Goal: Book appointment/travel/reservation

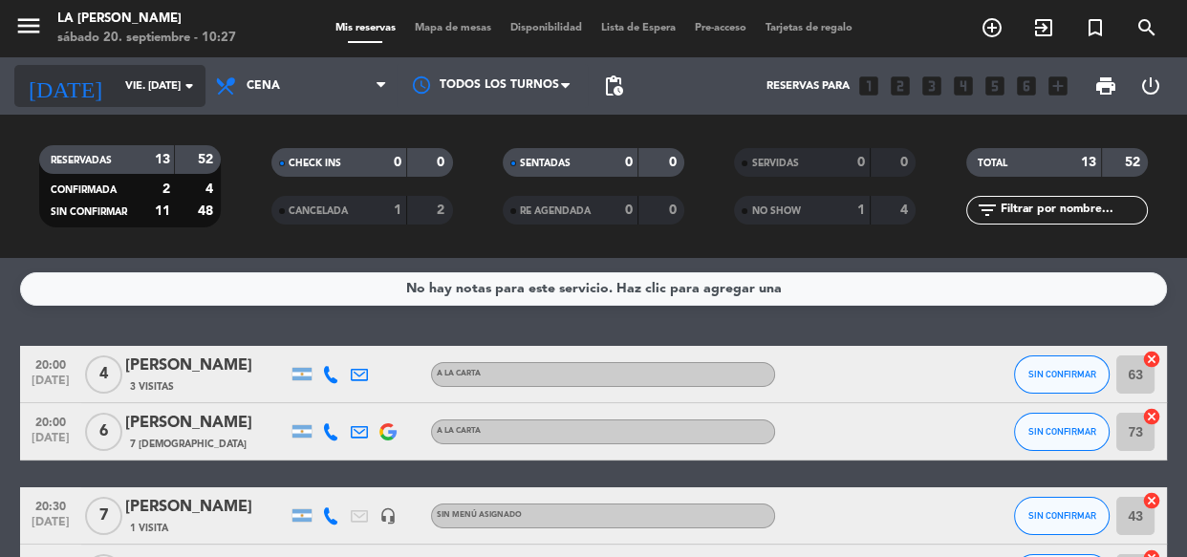
click at [151, 71] on input "vie. [DATE]" at bounding box center [189, 87] width 147 height 32
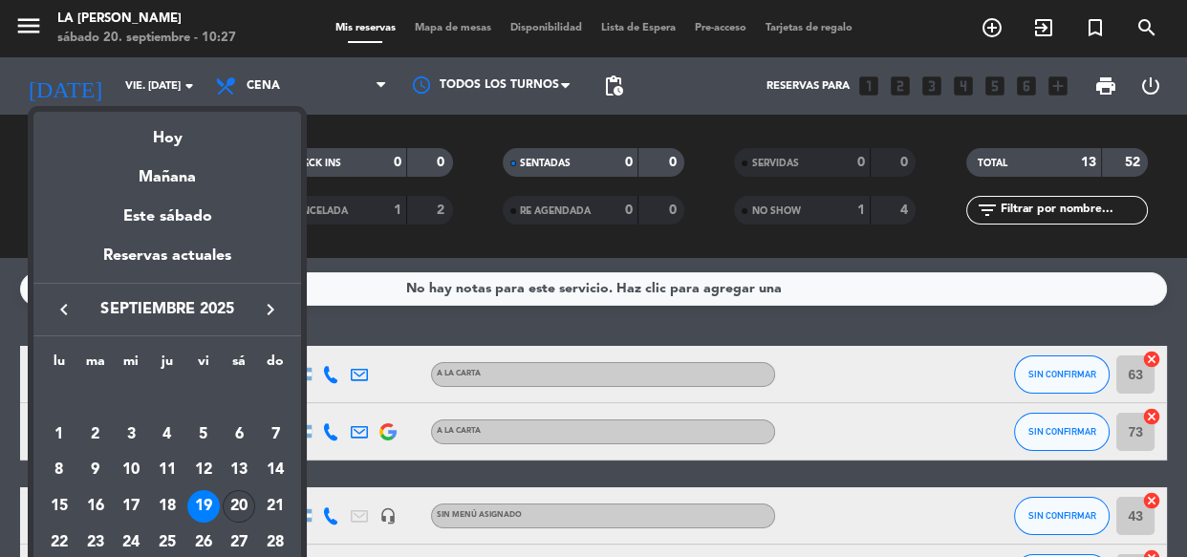
click at [228, 511] on div "20" at bounding box center [239, 506] width 33 height 33
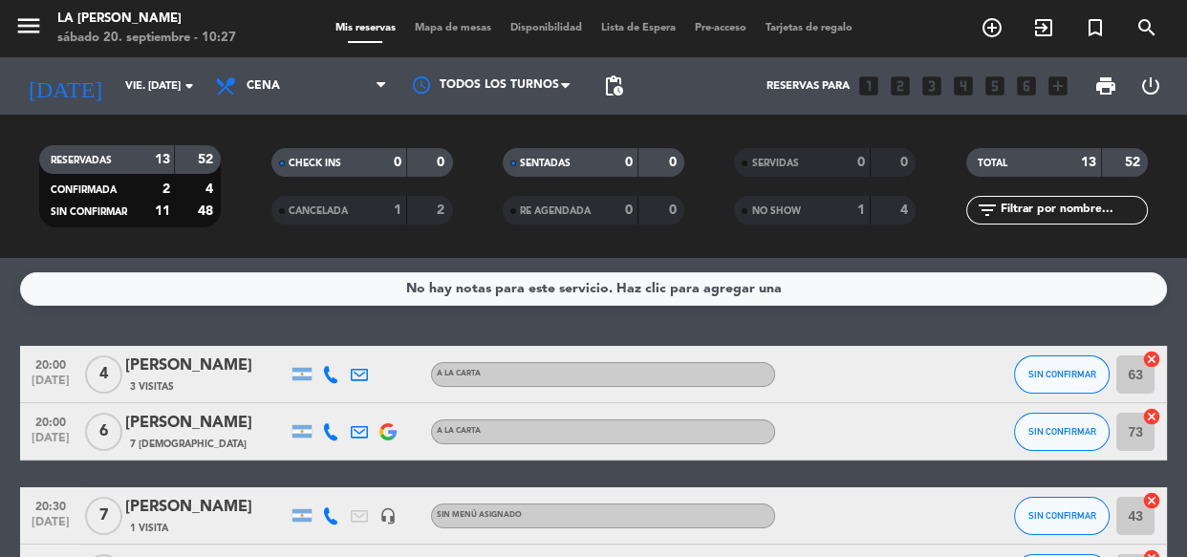
type input "sáb. [DATE]"
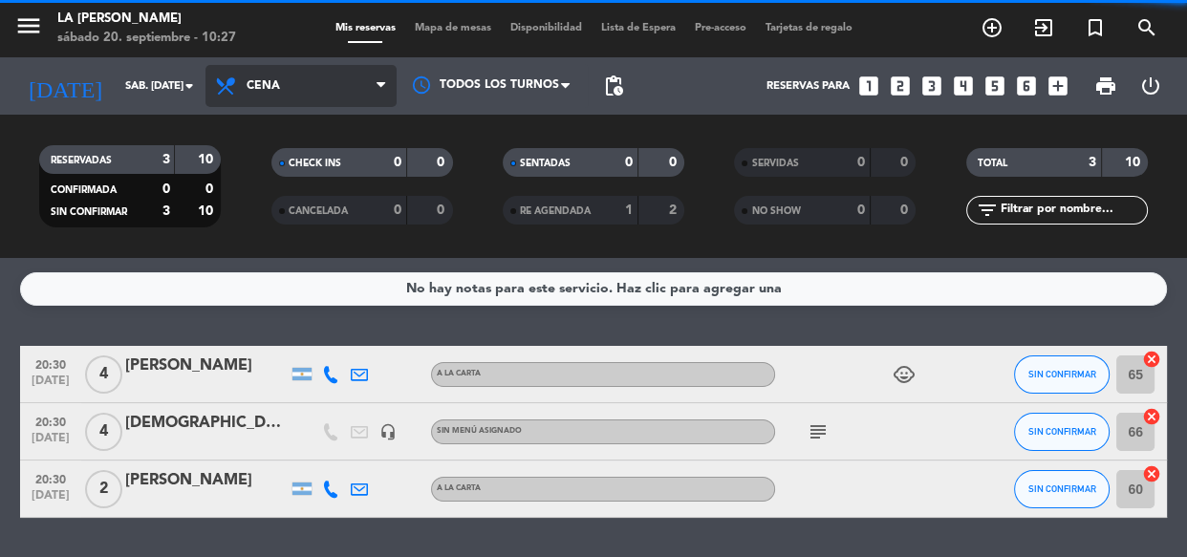
click at [298, 84] on span "Cena" at bounding box center [301, 86] width 191 height 42
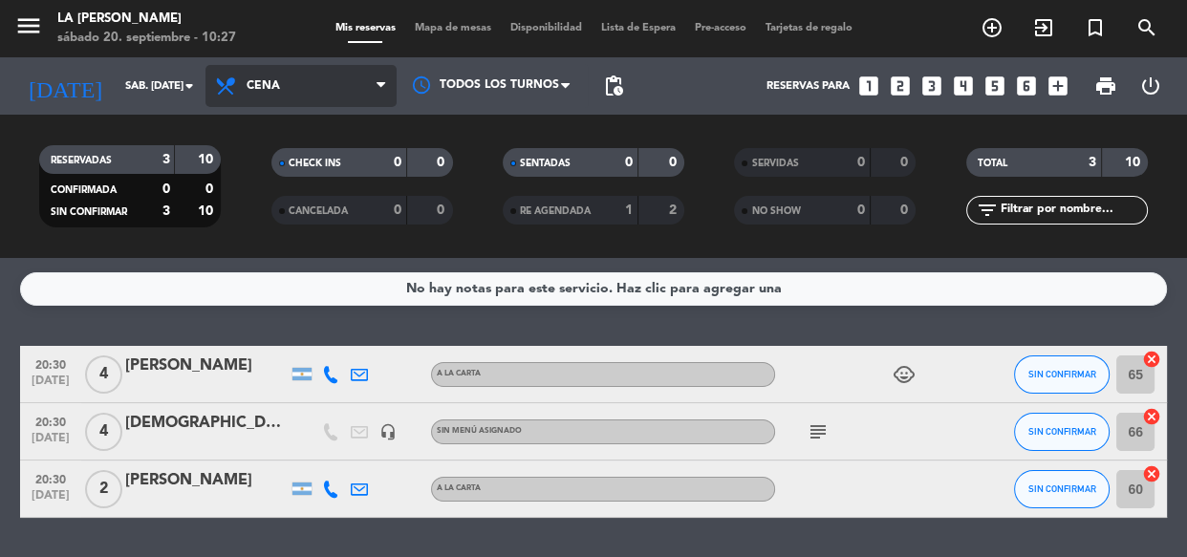
click at [272, 205] on div "menu La [PERSON_NAME] sábado 20. septiembre - 10:27 Mis reservas Mapa de mesas …" at bounding box center [593, 129] width 1187 height 258
click at [259, 85] on span "Cena" at bounding box center [263, 85] width 33 height 13
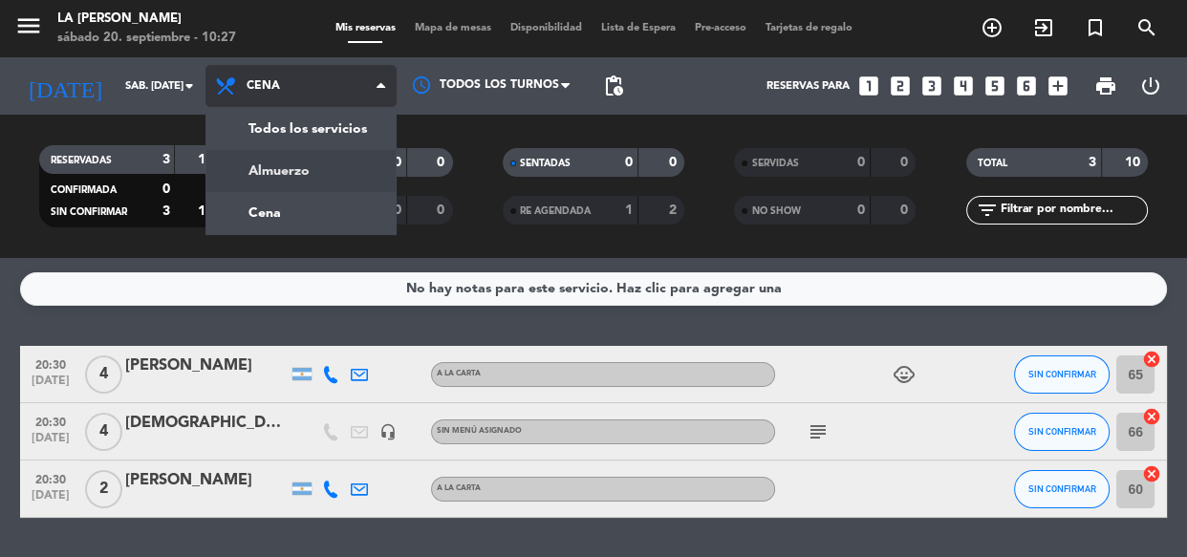
click at [328, 155] on div "menu La [PERSON_NAME] sábado 20. septiembre - 10:27 Mis reservas Mapa de mesas …" at bounding box center [593, 129] width 1187 height 258
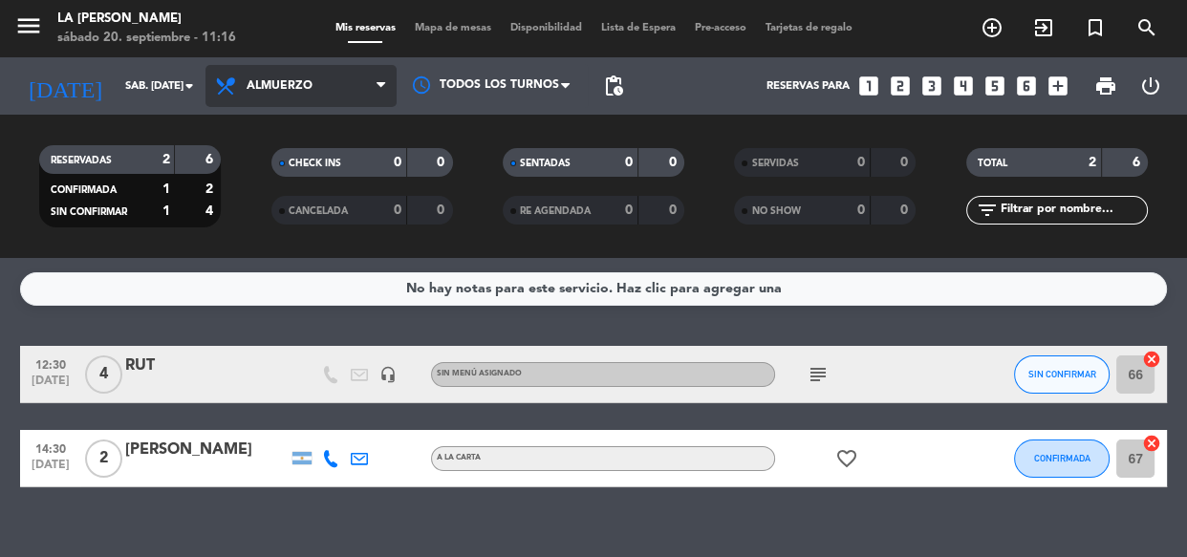
click at [290, 95] on span "Almuerzo" at bounding box center [301, 86] width 191 height 42
click at [283, 171] on div "menu La [PERSON_NAME] sábado 20. septiembre - 11:16 Mis reservas Mapa de mesas …" at bounding box center [593, 129] width 1187 height 258
click at [997, 87] on icon "looks_5" at bounding box center [995, 86] width 25 height 25
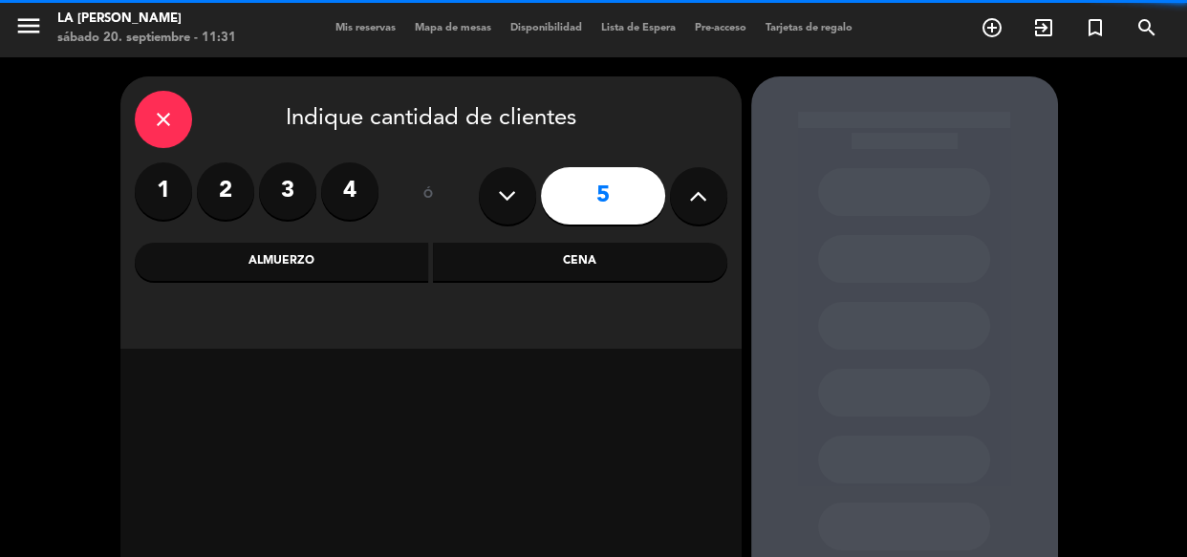
click at [352, 260] on div "Almuerzo" at bounding box center [282, 262] width 294 height 38
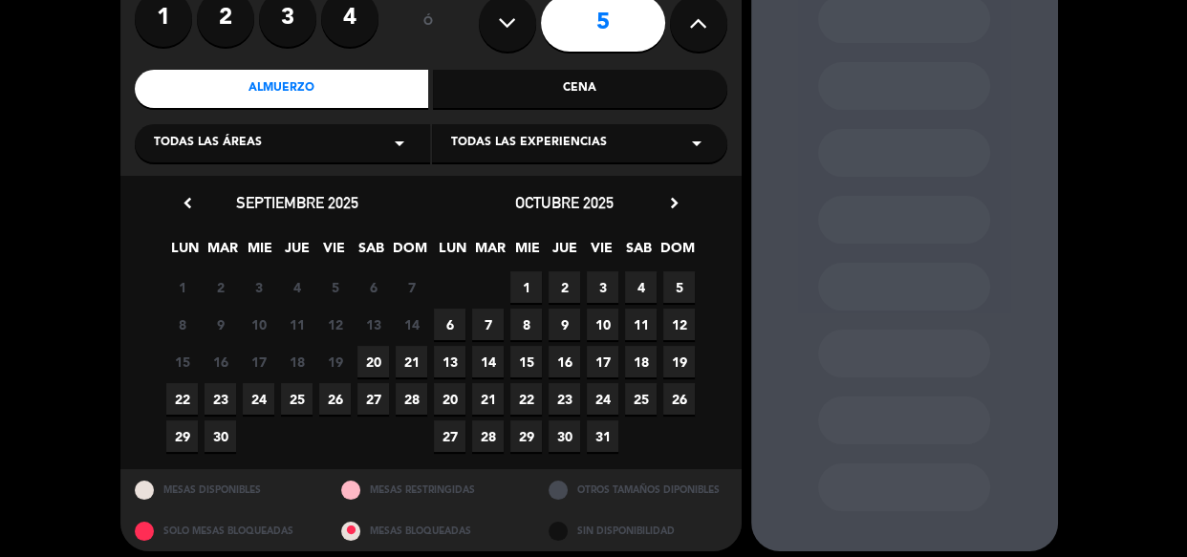
click at [375, 362] on span "20" at bounding box center [374, 362] width 32 height 32
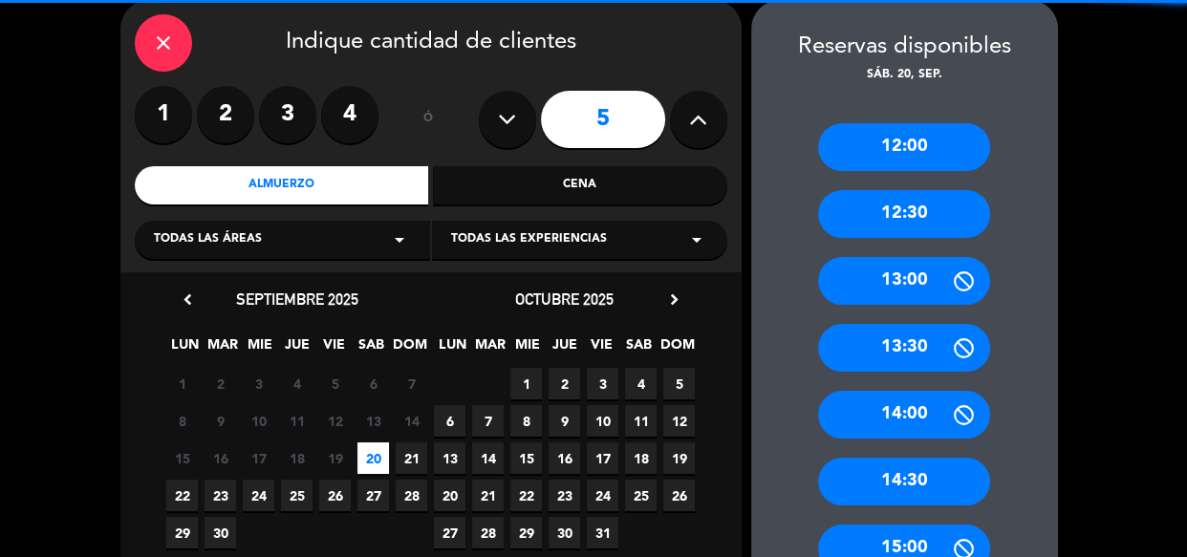
drag, startPoint x: 966, startPoint y: 192, endPoint x: 593, endPoint y: 200, distance: 372.9
click at [939, 216] on div "12:30" at bounding box center [904, 214] width 172 height 48
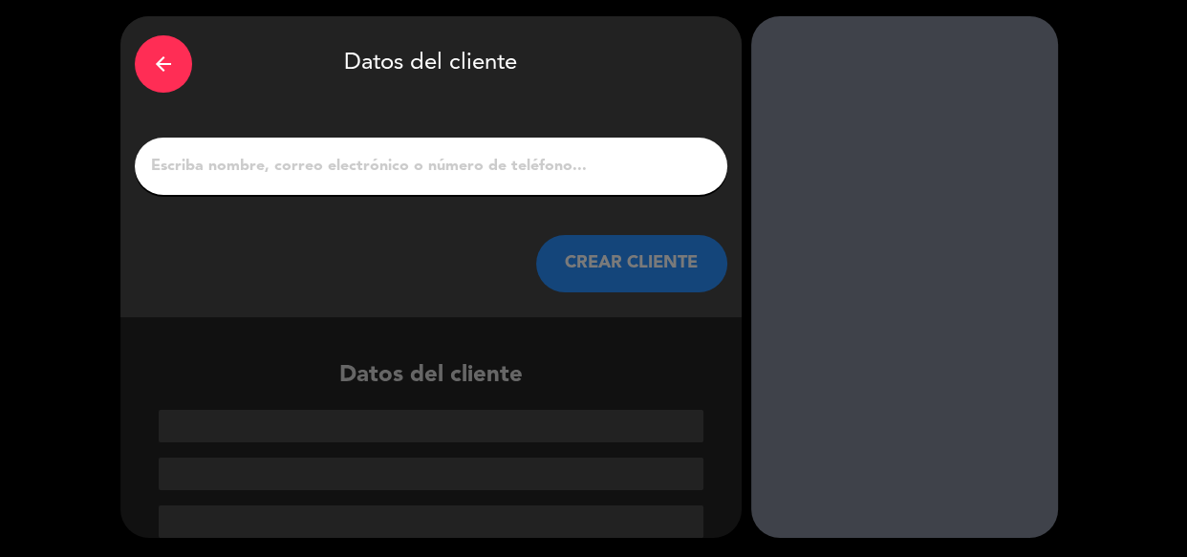
click at [571, 163] on input "1" at bounding box center [431, 166] width 564 height 27
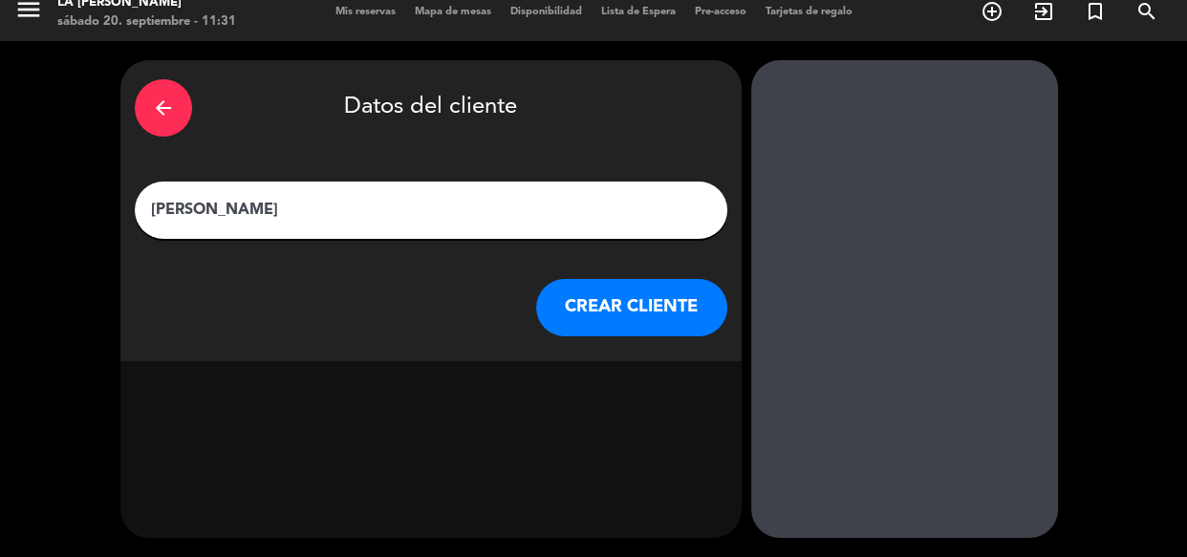
scroll to position [16, 0]
type input "[PERSON_NAME]"
click at [541, 354] on div "arrow_back Datos del cliente [PERSON_NAME] [PERSON_NAME] CLIENTE" at bounding box center [430, 210] width 621 height 301
click at [569, 303] on button "CREAR CLIENTE" at bounding box center [631, 307] width 191 height 57
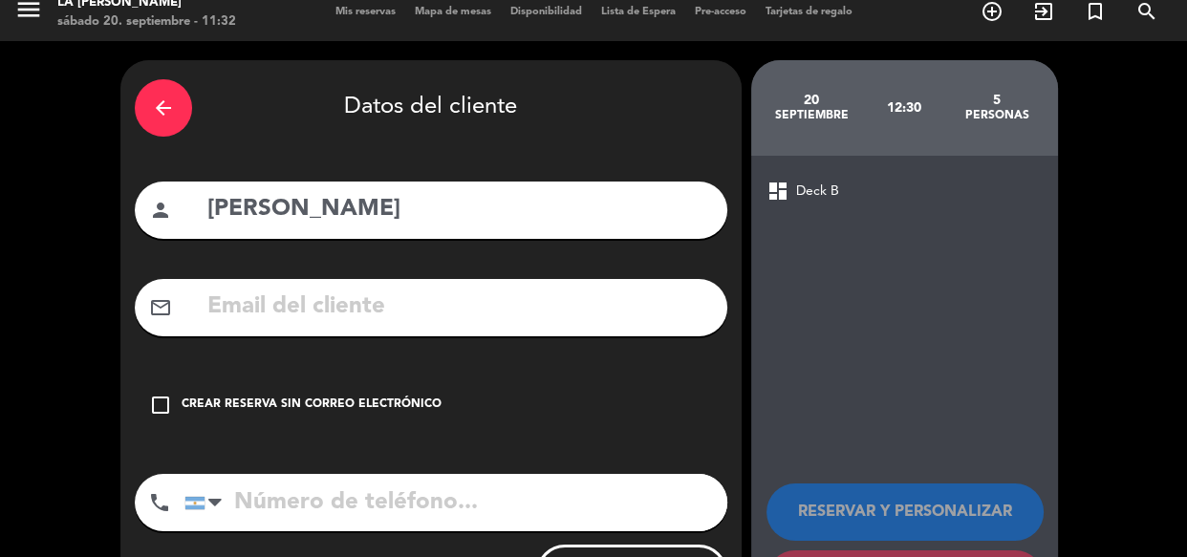
click at [313, 424] on div "check_box_outline_blank Crear reserva sin correo electrónico" at bounding box center [431, 405] width 593 height 57
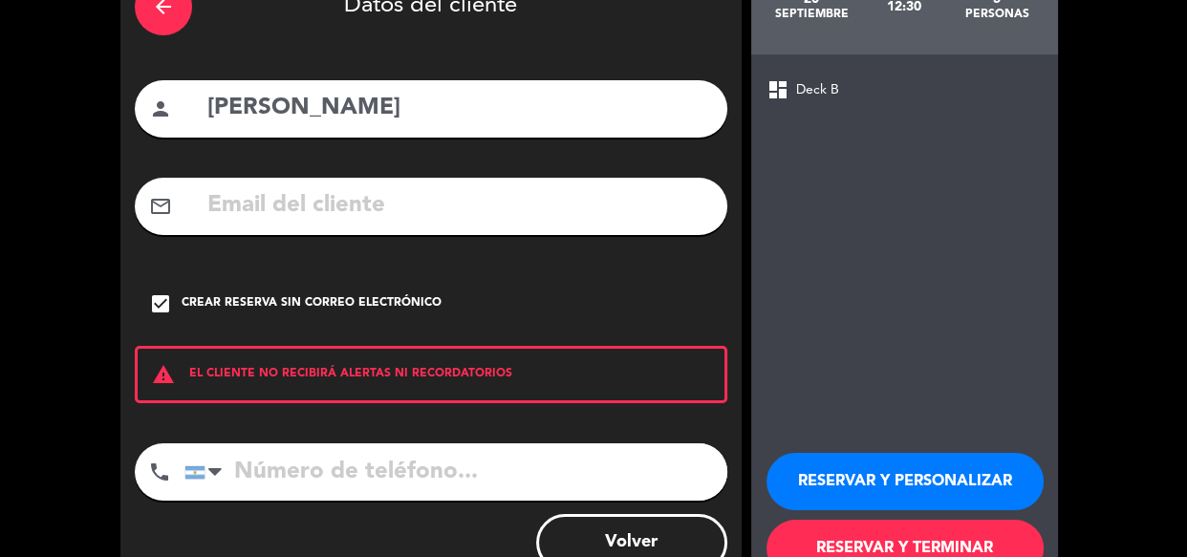
scroll to position [180, 0]
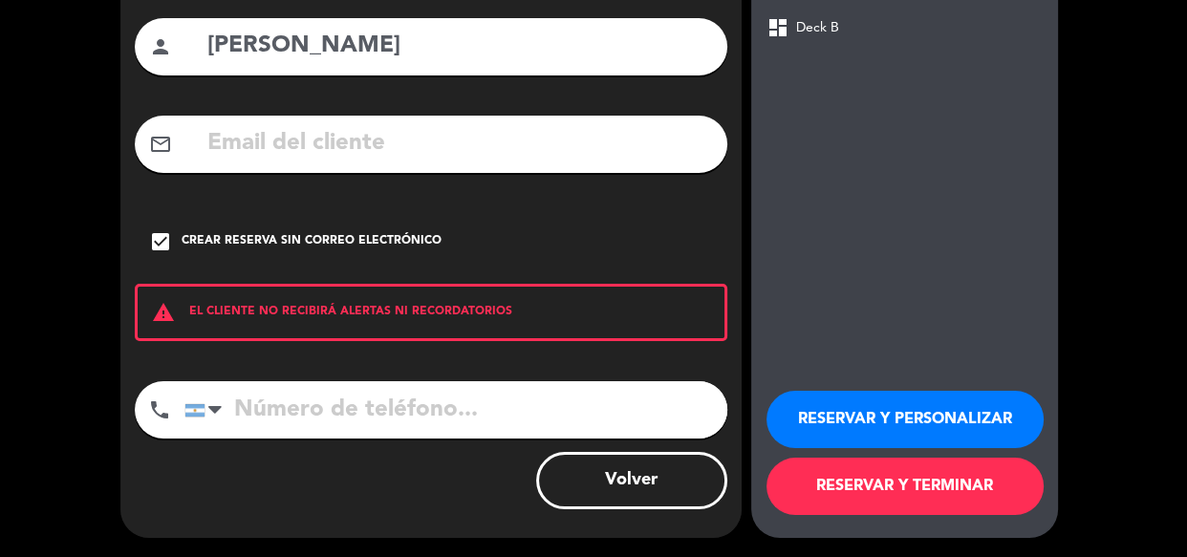
drag, startPoint x: 809, startPoint y: 401, endPoint x: 794, endPoint y: 384, distance: 22.3
click at [804, 391] on button "RESERVAR Y PERSONALIZAR" at bounding box center [905, 419] width 277 height 57
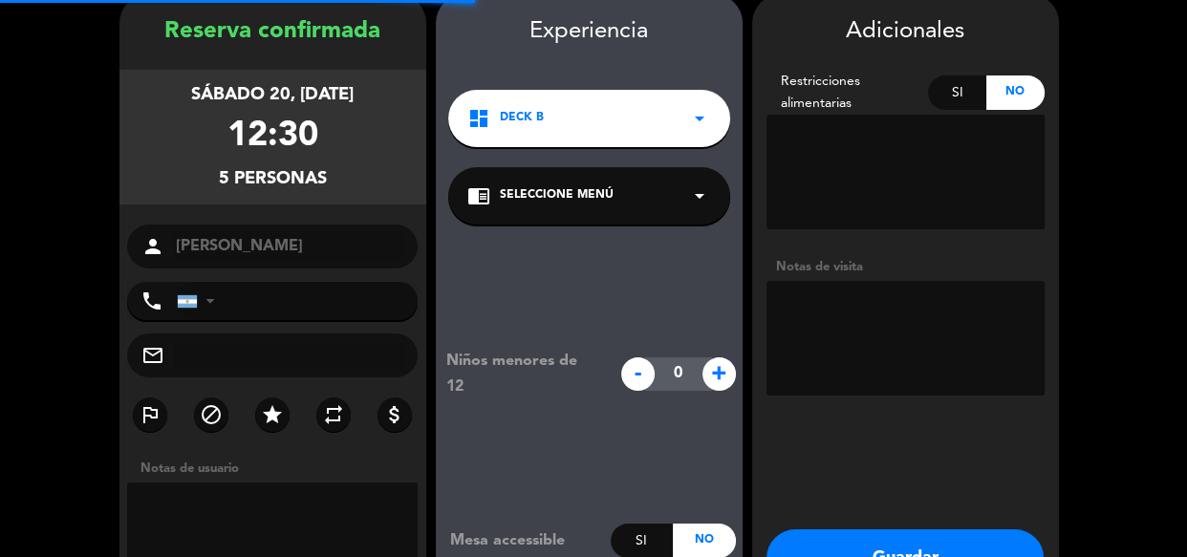
scroll to position [76, 0]
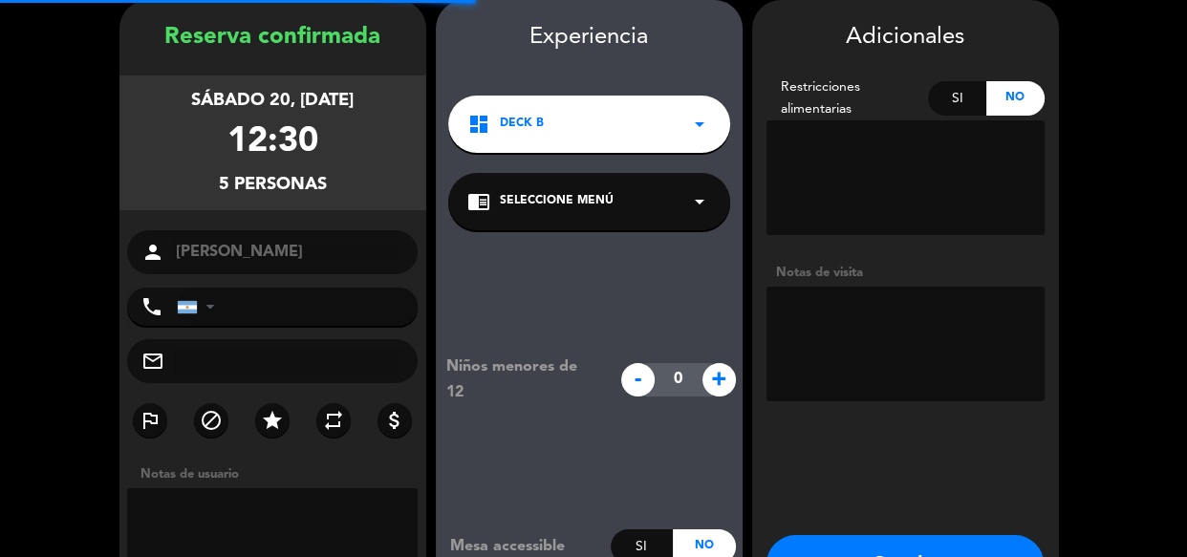
click at [920, 316] on textarea at bounding box center [906, 344] width 278 height 115
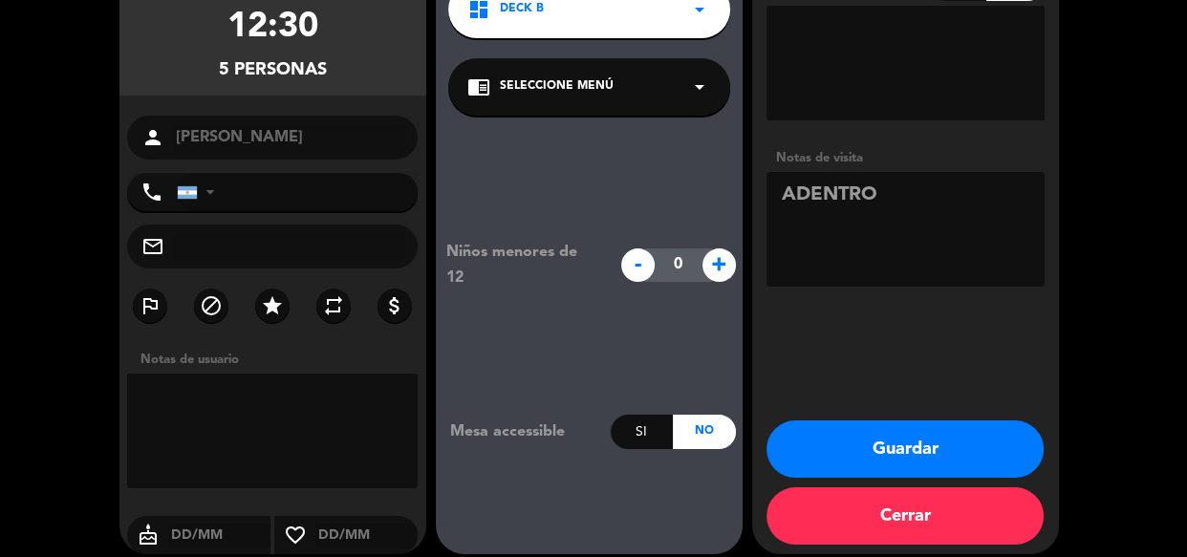
scroll to position [207, 0]
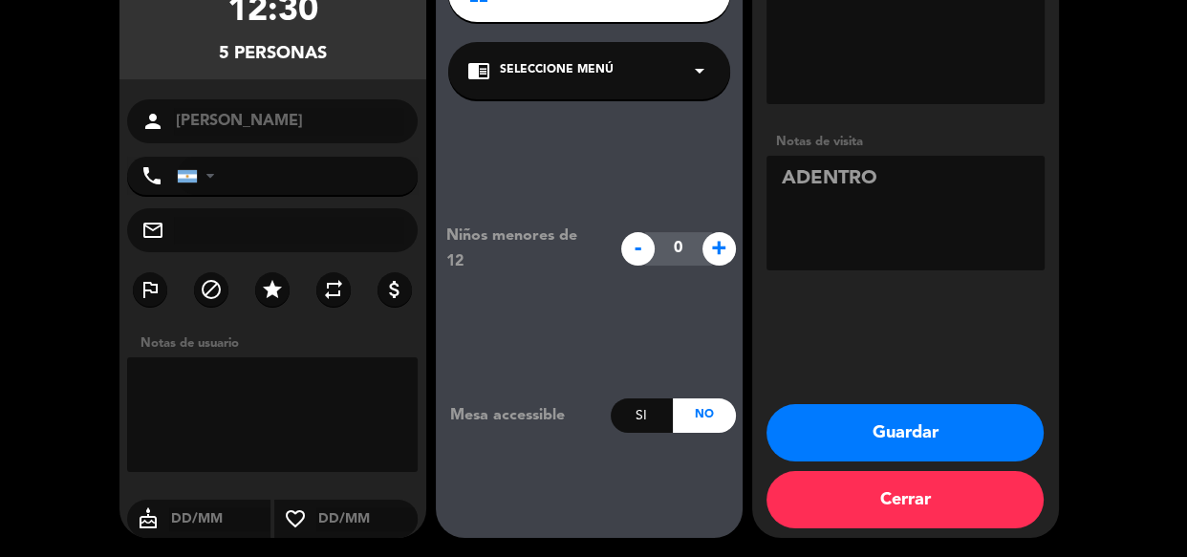
type textarea "ADENTRO"
click at [940, 417] on button "Guardar" at bounding box center [905, 432] width 277 height 57
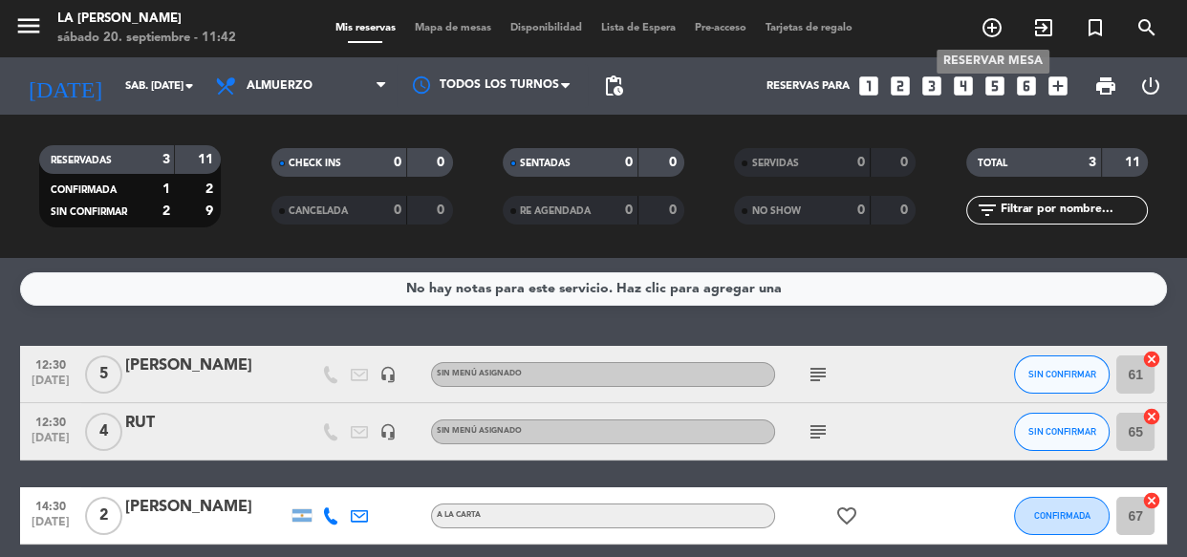
click at [999, 30] on icon "add_circle_outline" at bounding box center [992, 27] width 23 height 23
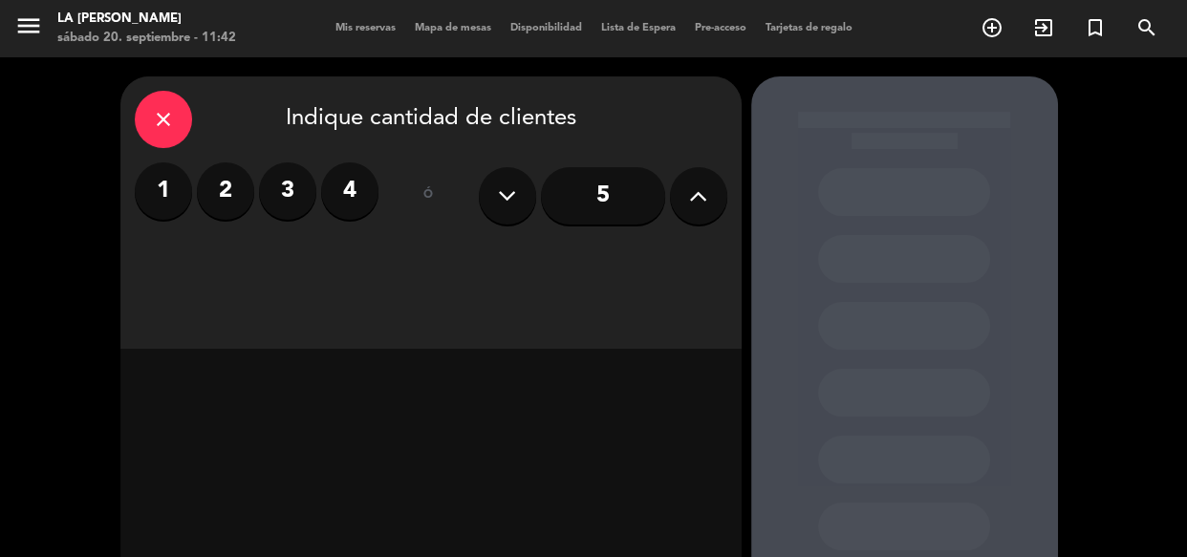
click at [332, 186] on label "4" at bounding box center [349, 191] width 57 height 57
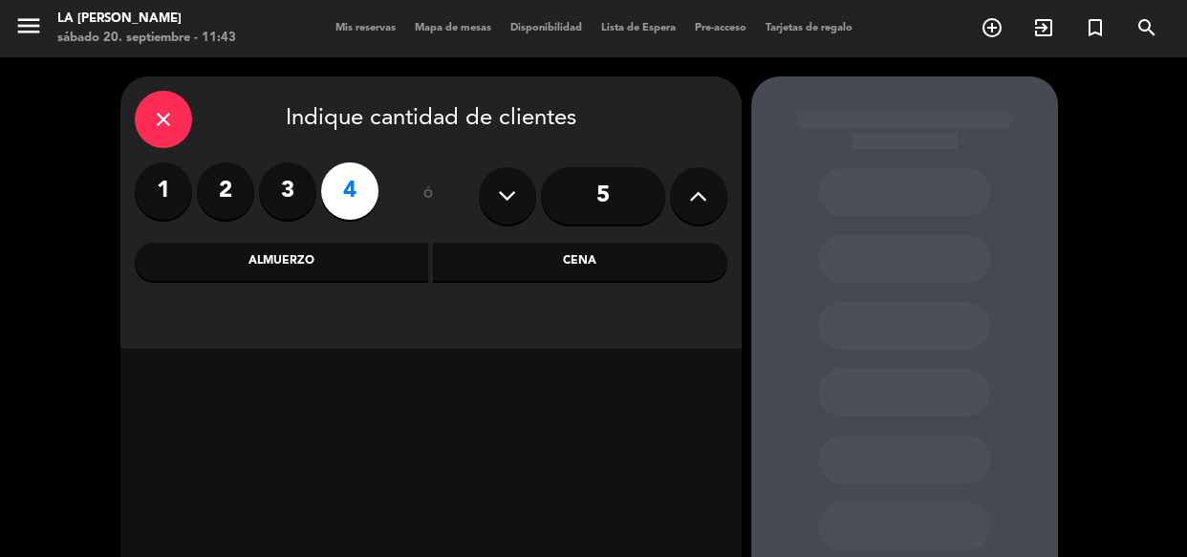
click at [256, 258] on div "Almuerzo" at bounding box center [282, 262] width 294 height 38
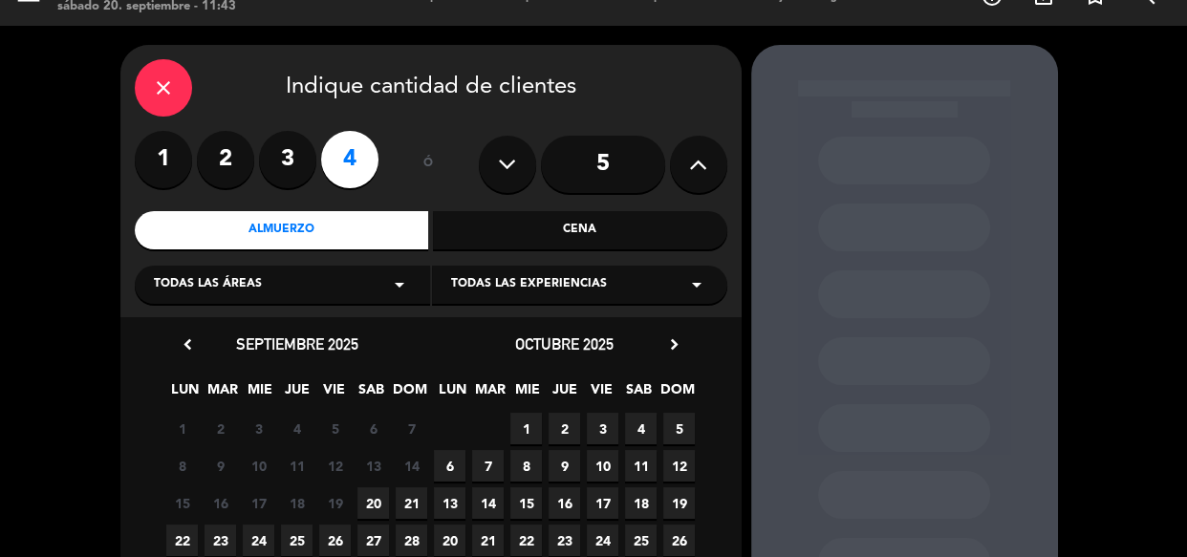
scroll to position [86, 0]
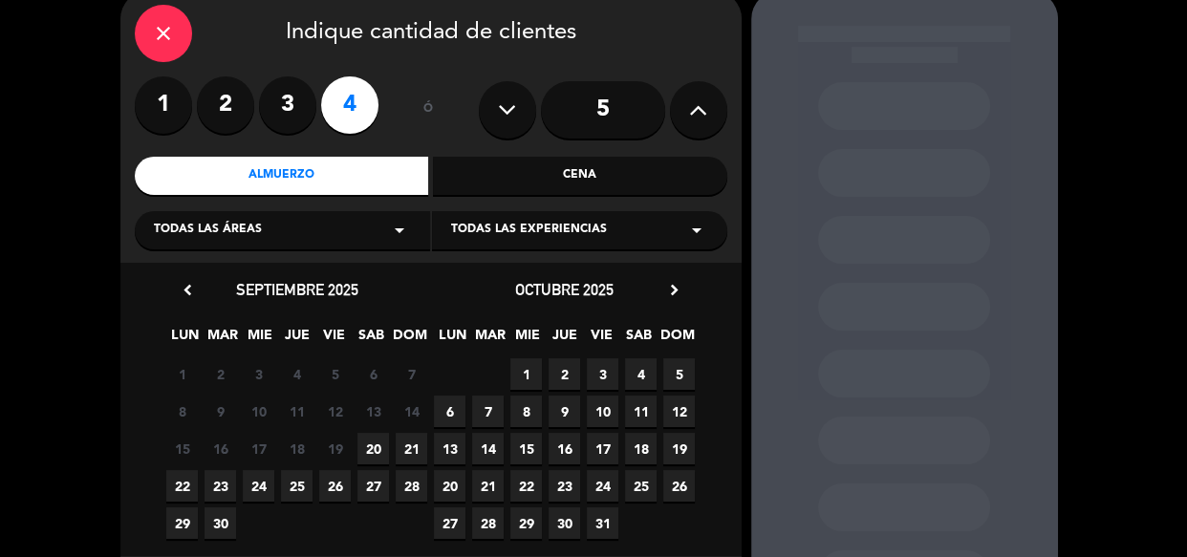
click at [375, 451] on span "20" at bounding box center [374, 449] width 32 height 32
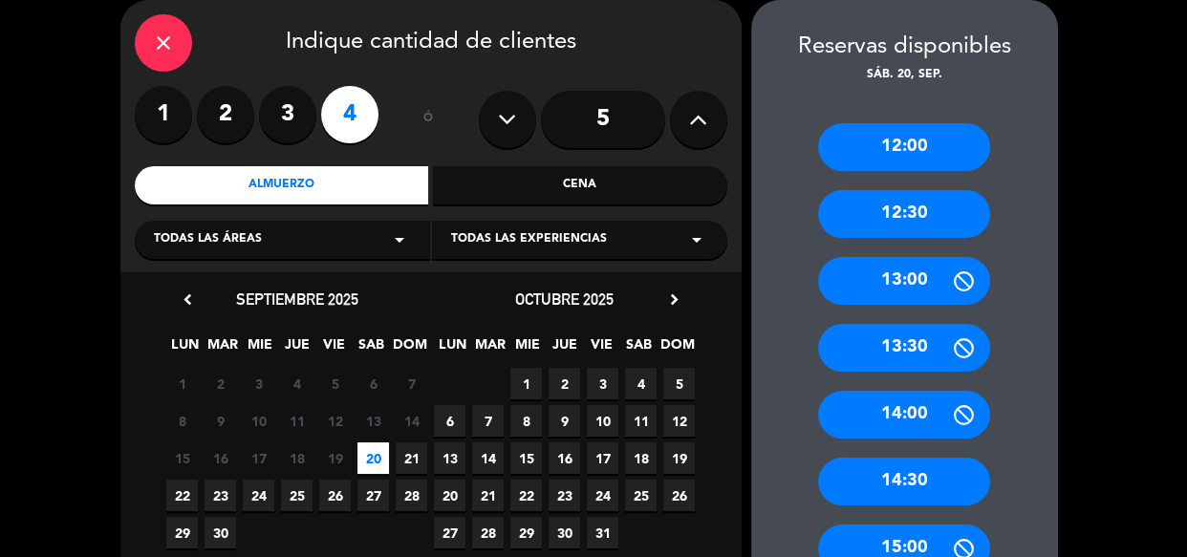
click at [938, 228] on div "12:30" at bounding box center [904, 214] width 172 height 48
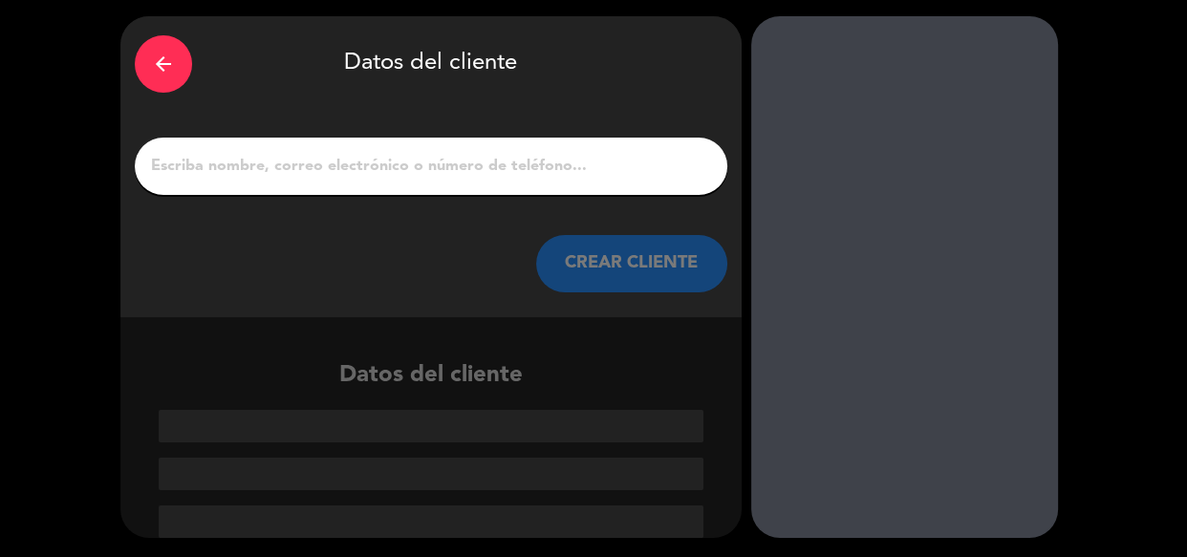
scroll to position [60, 0]
click at [413, 192] on div at bounding box center [431, 166] width 593 height 57
click at [434, 163] on input "1" at bounding box center [431, 166] width 564 height 27
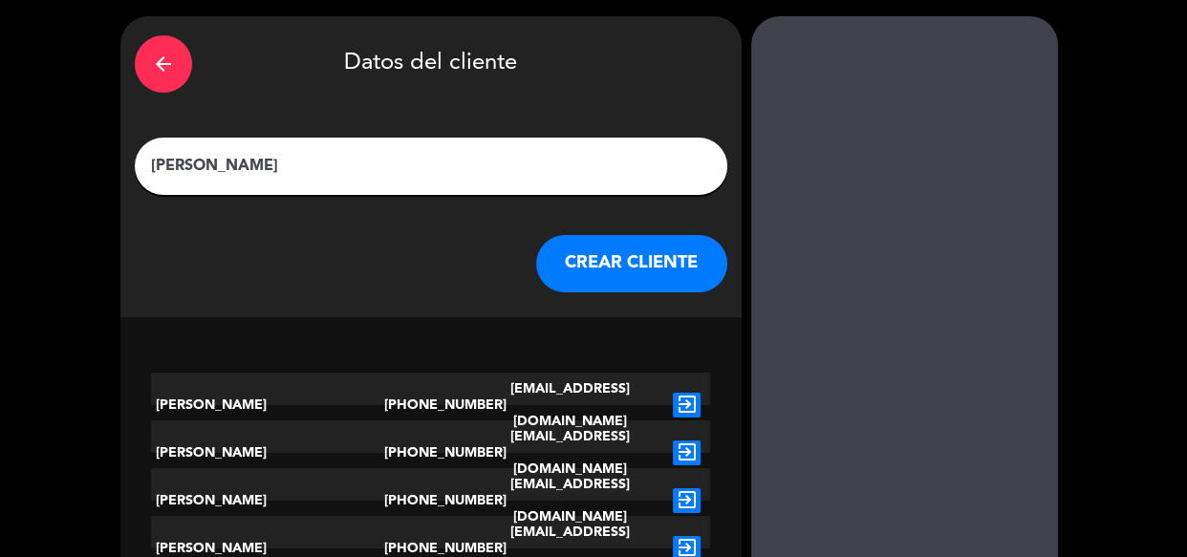
type input "[PERSON_NAME]"
click at [621, 288] on button "CREAR CLIENTE" at bounding box center [631, 263] width 191 height 57
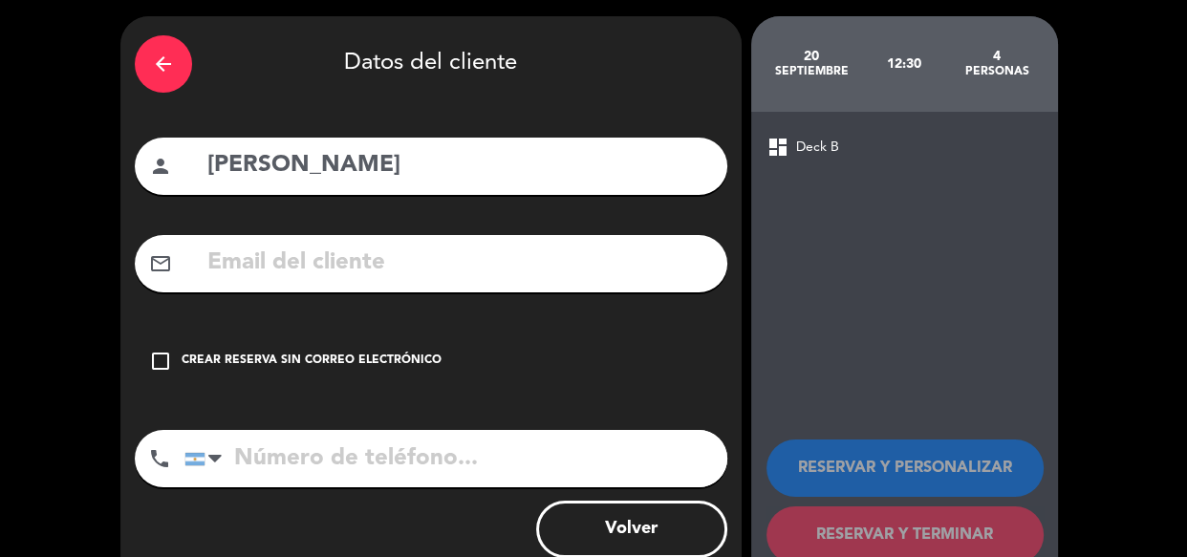
click at [177, 360] on div "check_box_outline_blank Crear reserva sin correo electrónico" at bounding box center [431, 361] width 593 height 57
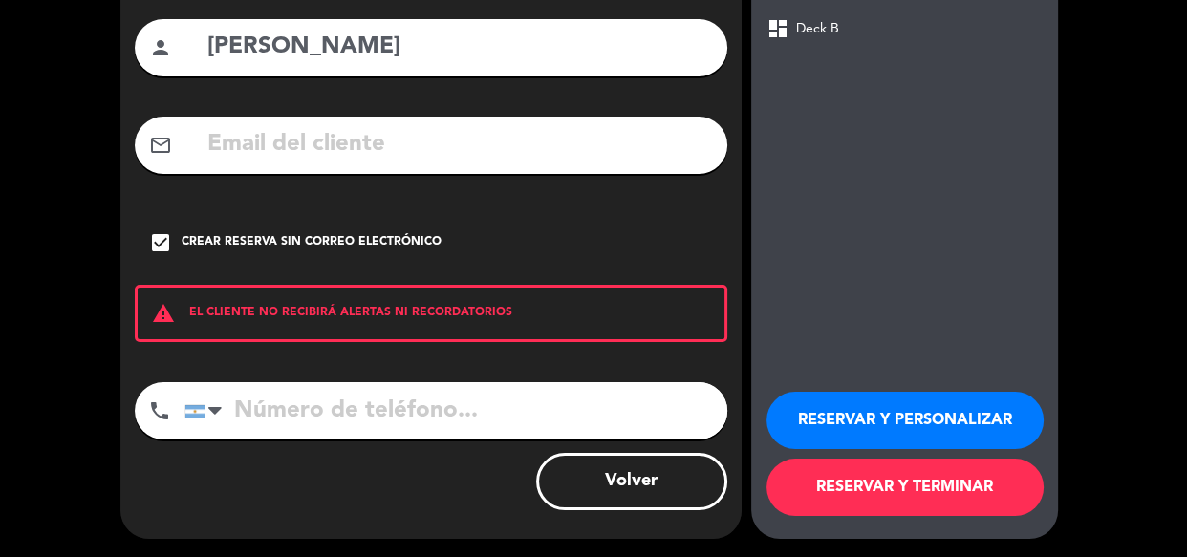
scroll to position [180, 0]
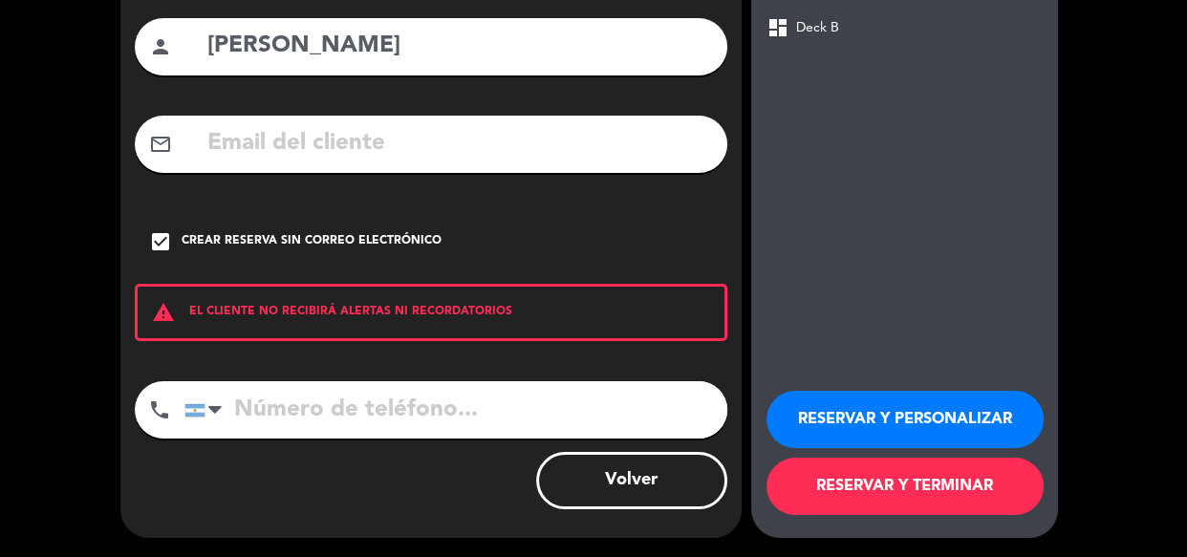
click at [946, 407] on button "RESERVAR Y PERSONALIZAR" at bounding box center [905, 419] width 277 height 57
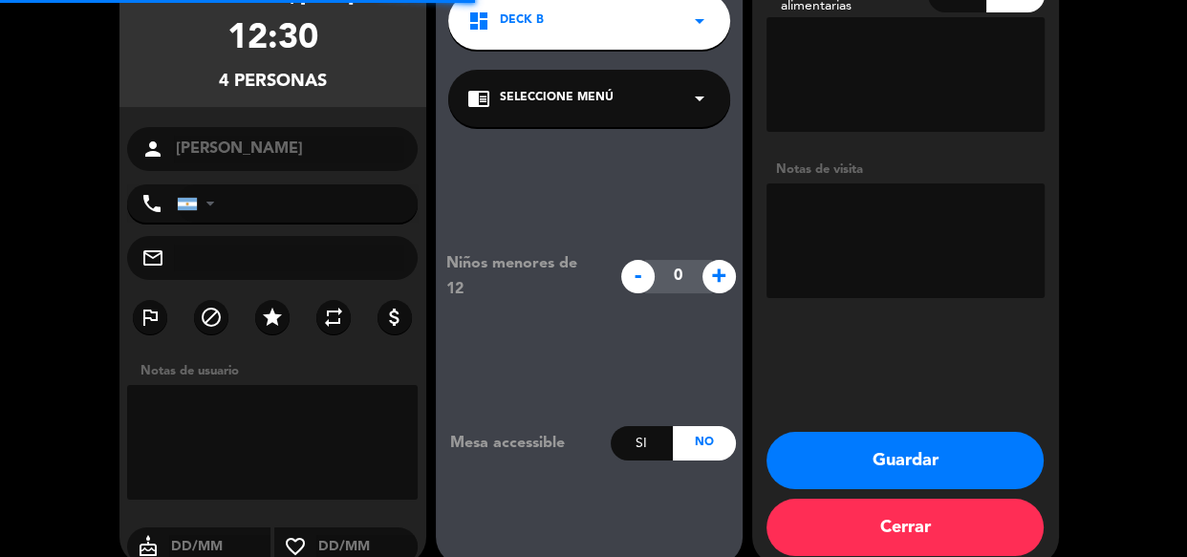
scroll to position [76, 0]
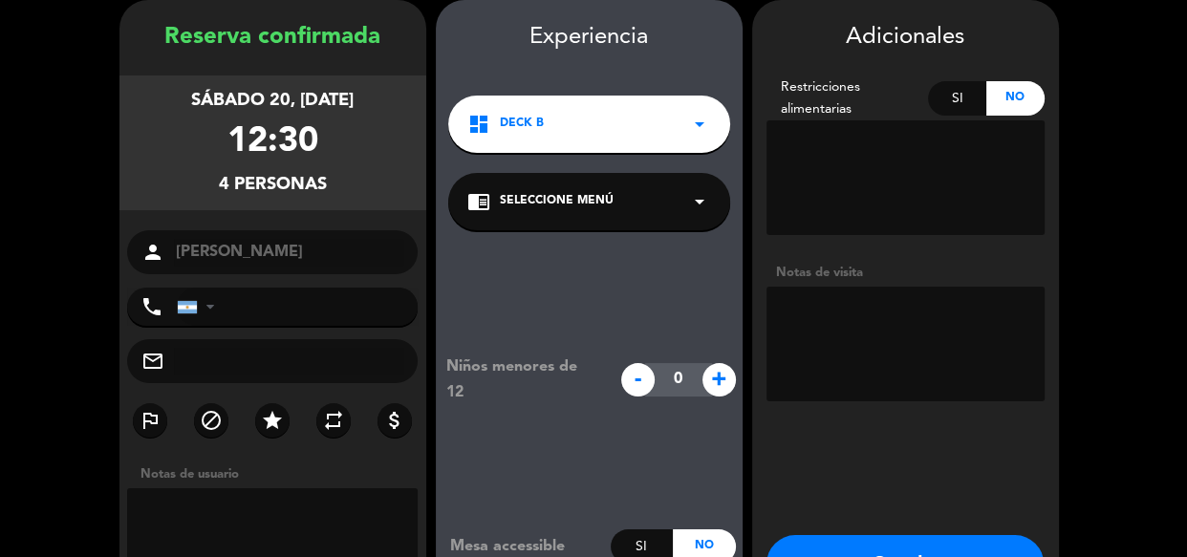
click at [809, 365] on textarea at bounding box center [906, 344] width 278 height 115
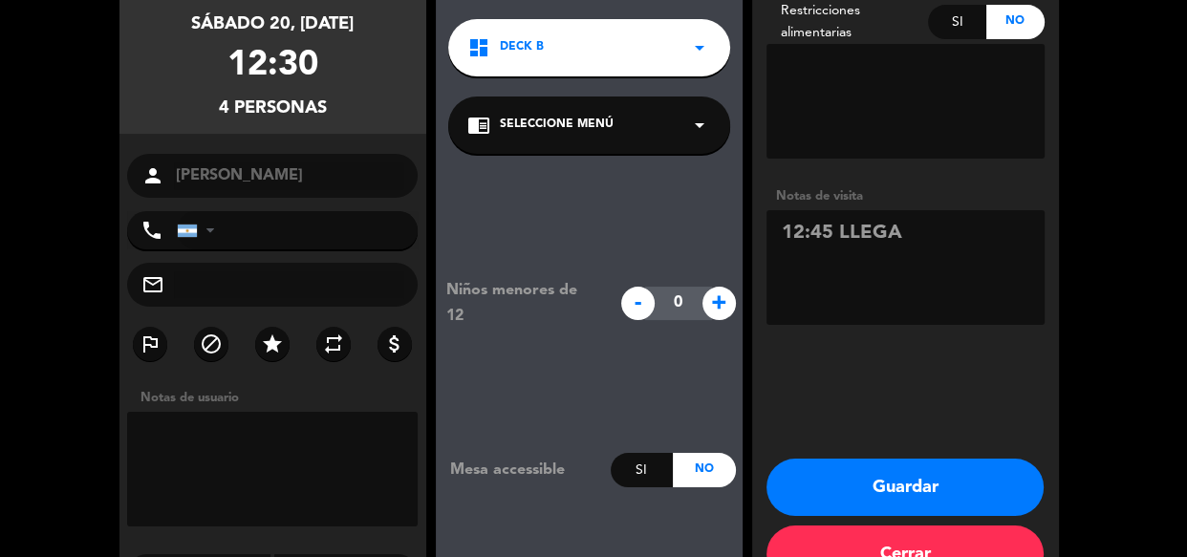
scroll to position [207, 0]
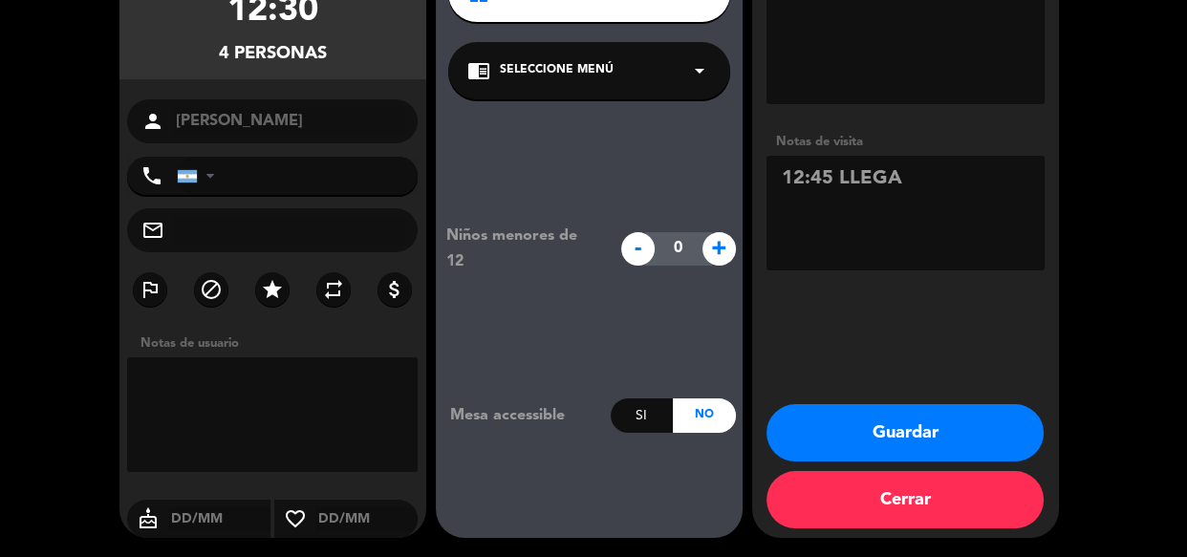
type textarea "12:45 LLEGA"
drag, startPoint x: 949, startPoint y: 453, endPoint x: 934, endPoint y: 463, distance: 18.0
click at [946, 460] on button "Guardar" at bounding box center [905, 432] width 277 height 57
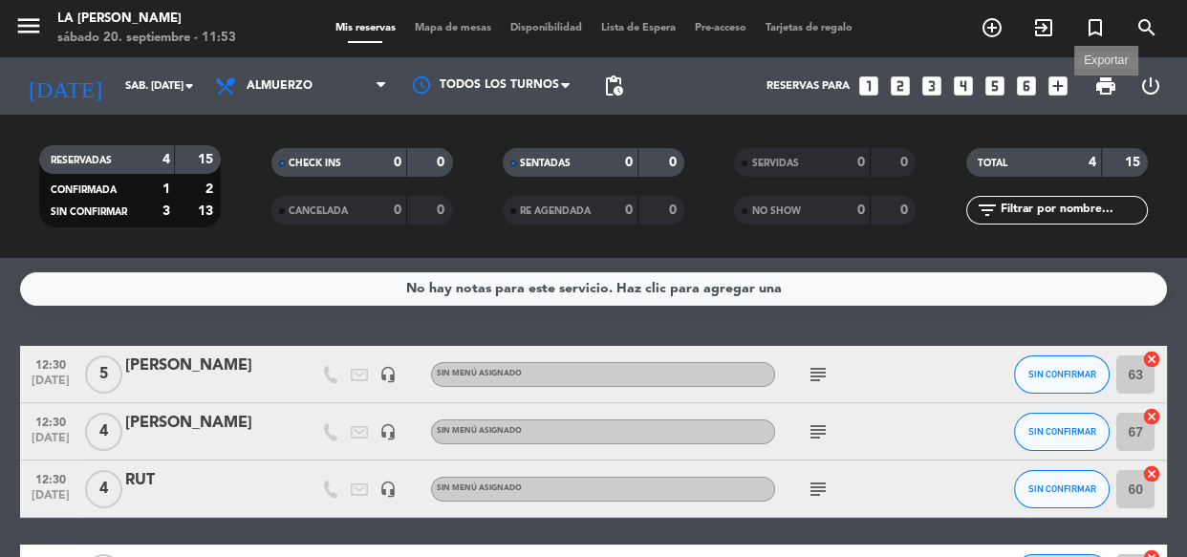
click at [1098, 76] on span "print" at bounding box center [1106, 86] width 23 height 23
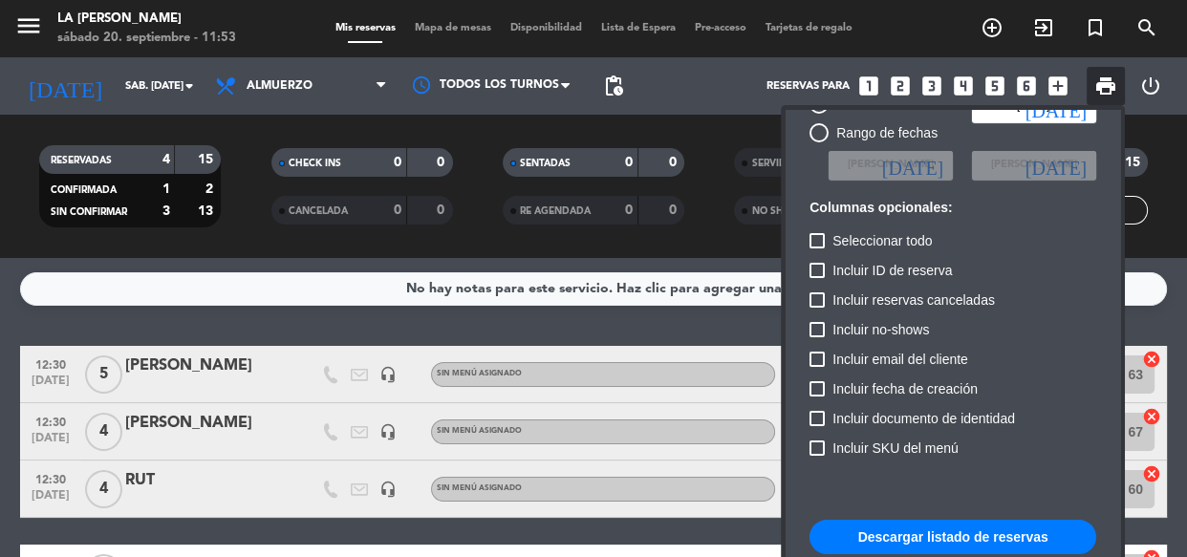
scroll to position [116, 0]
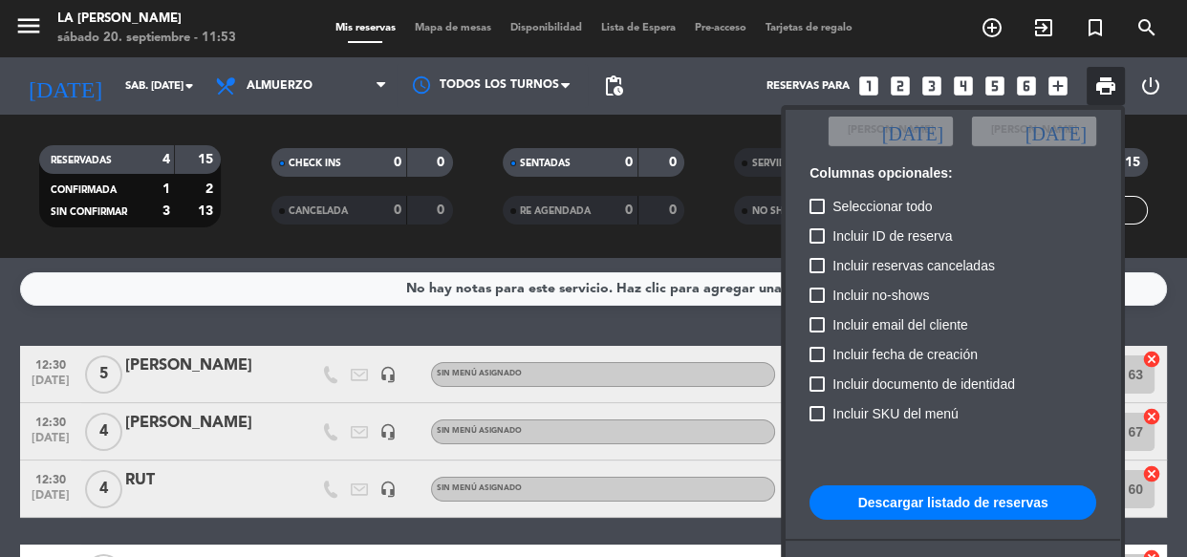
click at [926, 501] on button "Descargar listado de reservas" at bounding box center [953, 503] width 287 height 34
click at [941, 503] on button "Descargar listado de reservas" at bounding box center [953, 503] width 287 height 34
